Goal: Register for event/course

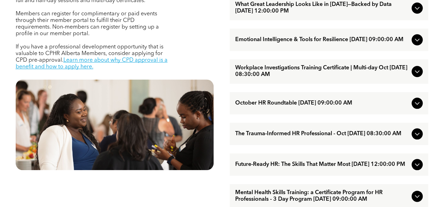
scroll to position [349, 0]
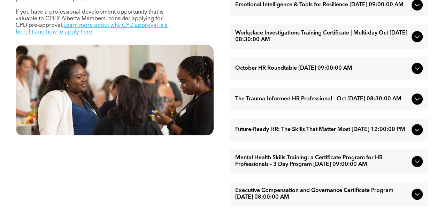
click at [411, 135] on div at bounding box center [416, 129] width 11 height 11
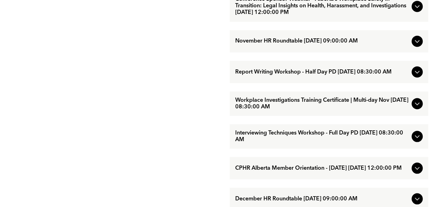
scroll to position [593, 0]
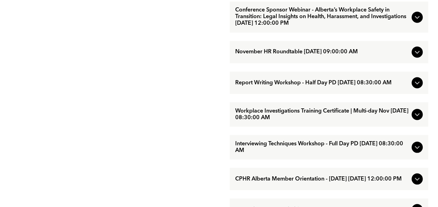
click at [419, 21] on icon at bounding box center [417, 17] width 8 height 8
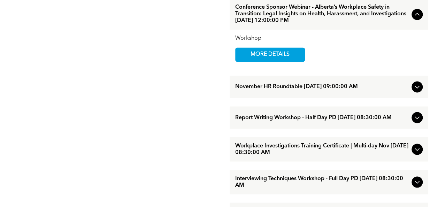
scroll to position [523, 0]
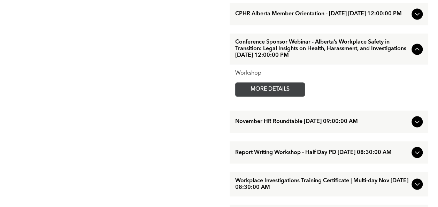
click at [287, 96] on span "MORE DETAILS" at bounding box center [269, 90] width 55 height 14
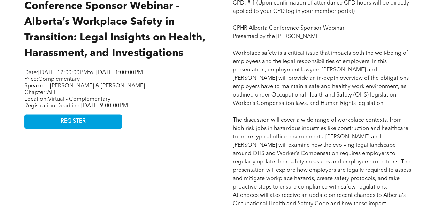
scroll to position [313, 0]
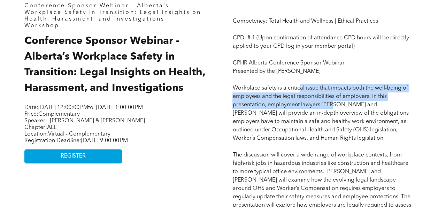
drag, startPoint x: 299, startPoint y: 91, endPoint x: 339, endPoint y: 114, distance: 45.9
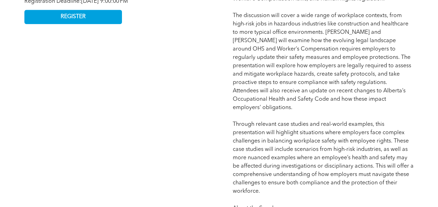
scroll to position [488, 0]
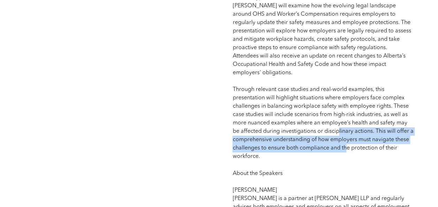
drag, startPoint x: 338, startPoint y: 121, endPoint x: 348, endPoint y: 143, distance: 23.7
click at [348, 143] on span "Competency: Total Health and Wellness | Ethical Practices CPD: # 1 (Upon confir…" at bounding box center [322, 147] width 181 height 607
click at [347, 143] on span "Competency: Total Health and Wellness | Ethical Practices CPD: # 1 (Upon confir…" at bounding box center [322, 147] width 181 height 607
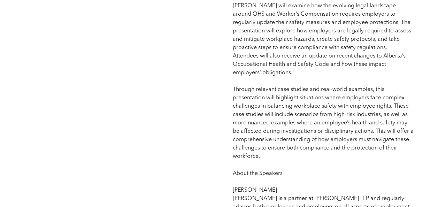
click at [279, 161] on p "Competency: Total Health and Wellness | Ethical Practices CPD: # 1 (Upon confir…" at bounding box center [322, 148] width 181 height 610
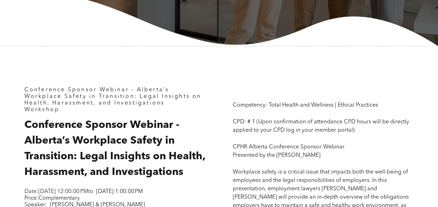
scroll to position [279, 0]
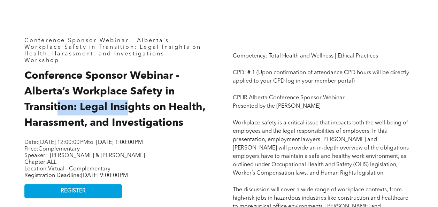
drag, startPoint x: 59, startPoint y: 109, endPoint x: 133, endPoint y: 105, distance: 74.6
click at [132, 105] on span "Conference Sponsor Webinar - Alberta’s Workplace Safety in Transition: Legal In…" at bounding box center [114, 99] width 181 height 57
drag, startPoint x: 133, startPoint y: 105, endPoint x: 137, endPoint y: 104, distance: 4.0
click at [137, 104] on span "Conference Sponsor Webinar - Alberta’s Workplace Safety in Transition: Legal In…" at bounding box center [114, 99] width 181 height 57
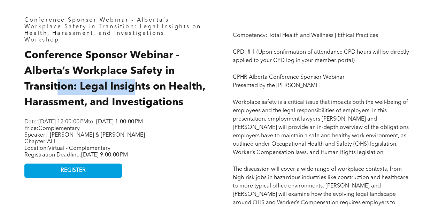
scroll to position [313, 0]
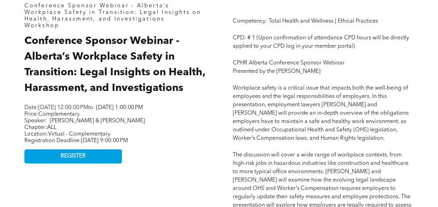
click at [185, 93] on h2 "Conference Sponsor Webinar - Alberta’s Workplace Safety in Transition: Legal In…" at bounding box center [114, 64] width 181 height 63
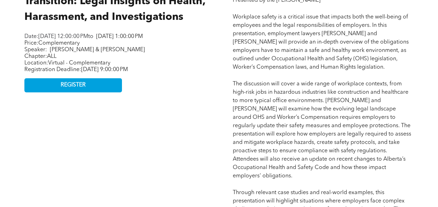
scroll to position [348, 0]
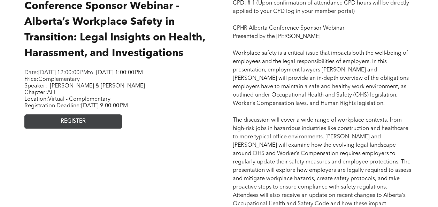
click at [59, 128] on link "REGISTER" at bounding box center [73, 121] width 98 height 14
click at [79, 125] on span "REGISTER" at bounding box center [73, 121] width 25 height 7
